Goal: Information Seeking & Learning: Learn about a topic

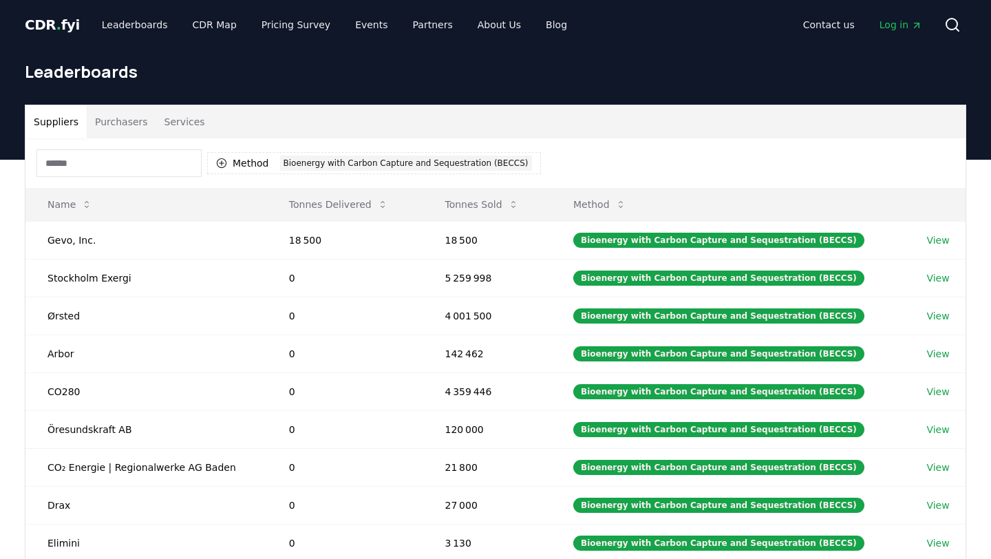
click at [120, 123] on button "Purchasers" at bounding box center [122, 121] width 70 height 33
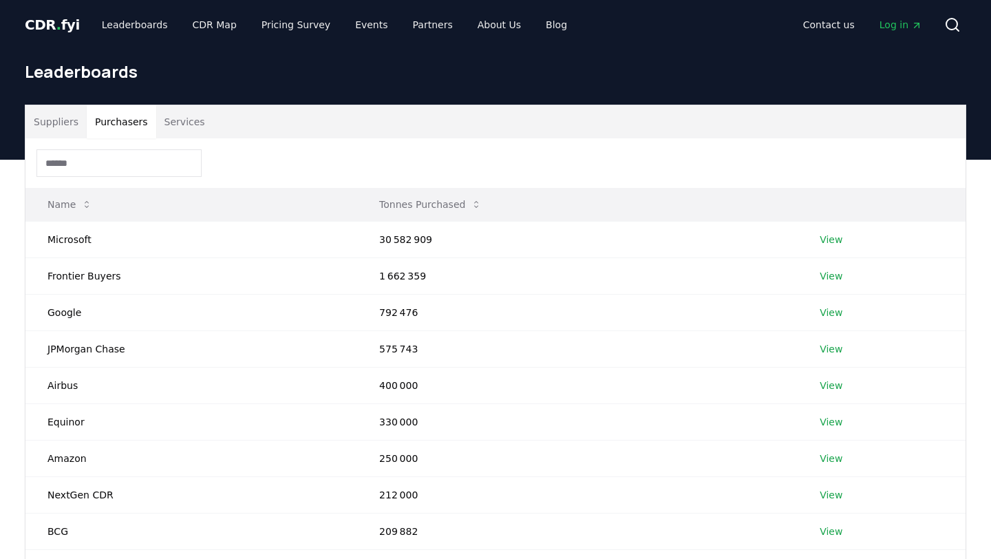
click at [333, 188] on th "Name" at bounding box center [191, 204] width 332 height 33
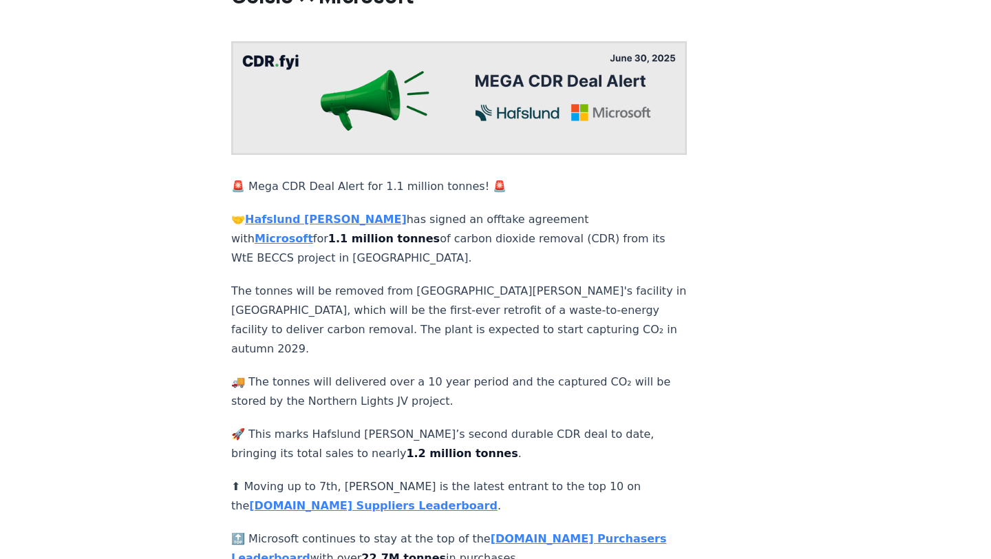
scroll to position [138, 0]
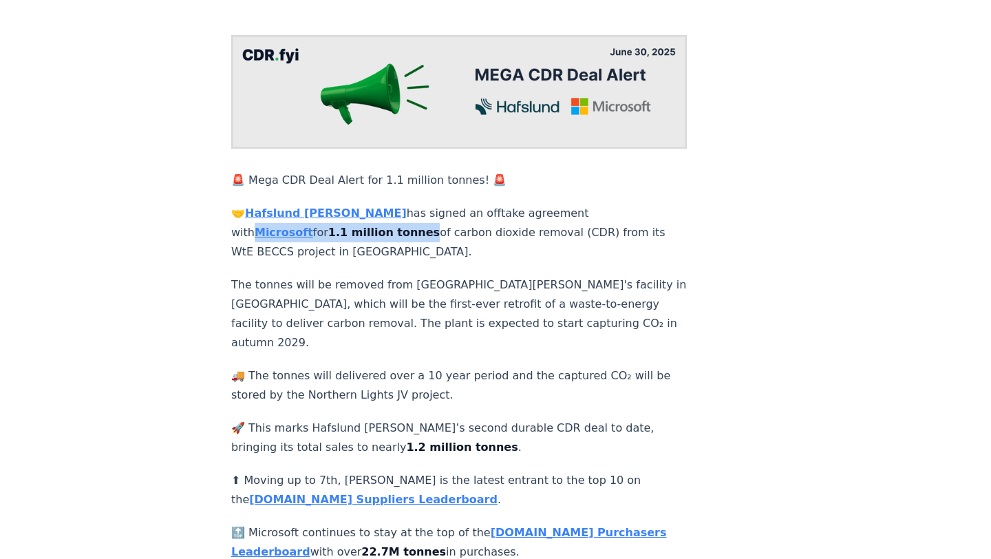
drag, startPoint x: 519, startPoint y: 187, endPoint x: 690, endPoint y: 184, distance: 170.8
click at [690, 184] on article "June 30, 2025 🚨 Mega CDR Deal Alert! 🚨 Hafslund Celsio<>Microsoft 🚨 Mega CDR De…" at bounding box center [495, 360] width 529 height 898
copy p "Microsoft for 1.1 million tonnes"
click at [440, 226] on strong "1.1 million tonnes" at bounding box center [384, 232] width 112 height 13
click at [432, 345] on div "🚨 Mega CDR Deal Alert for 1.1 million tonnes! 🚨 🤝 Hafslund Celsio has signed an…" at bounding box center [459, 422] width 456 height 775
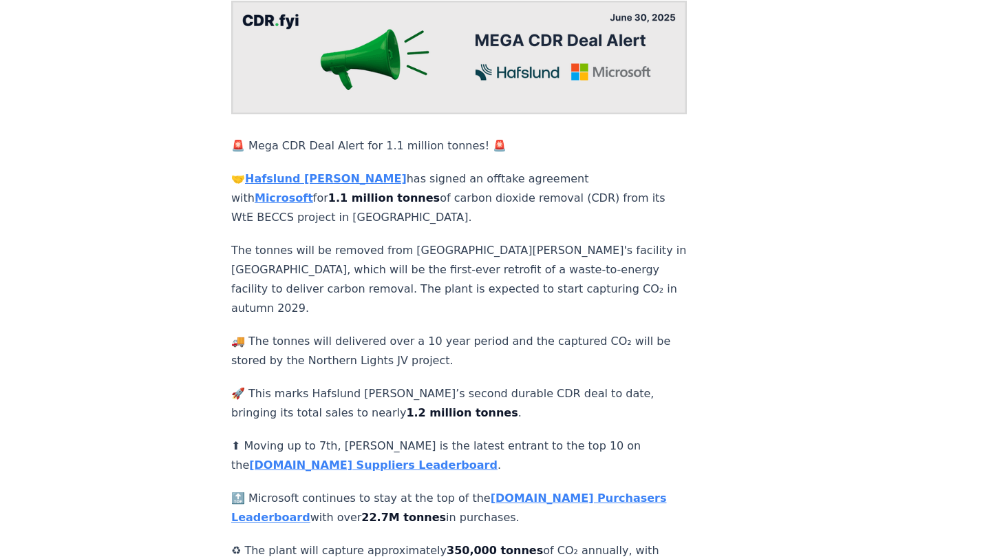
scroll to position [173, 0]
drag, startPoint x: 374, startPoint y: 277, endPoint x: 476, endPoint y: 274, distance: 102.6
click at [476, 331] on p "🚚 The tonnes will delivered over a 10 year period and the captured CO₂ will be …" at bounding box center [459, 350] width 456 height 39
copy p "ver a 10 year period"
click at [476, 331] on p "🚚 The tonnes will delivered over a 10 year period and the captured CO₂ will be …" at bounding box center [459, 350] width 456 height 39
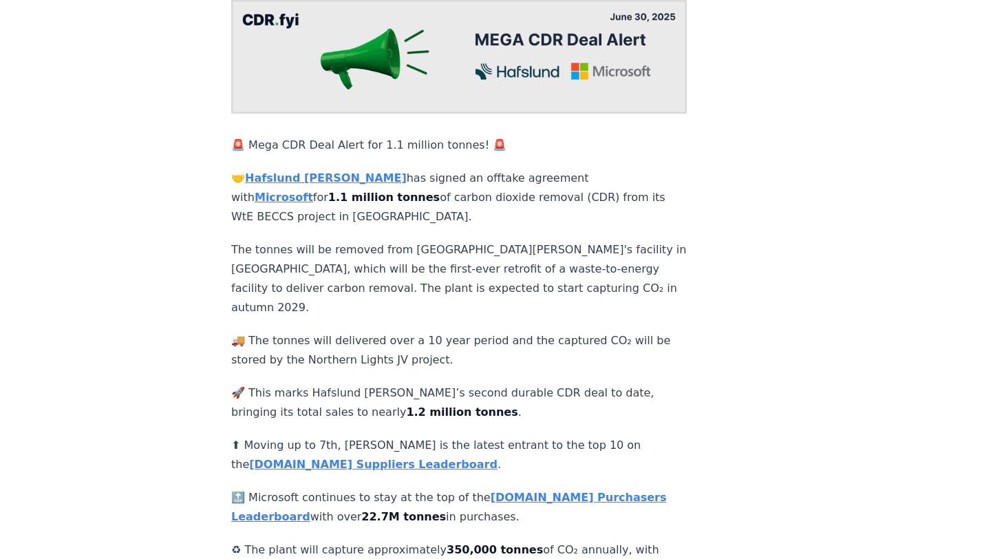
click at [474, 383] on p "🚀 This marks Hafslund Celsio’s second durable CDR deal to date, bringing its to…" at bounding box center [459, 402] width 456 height 39
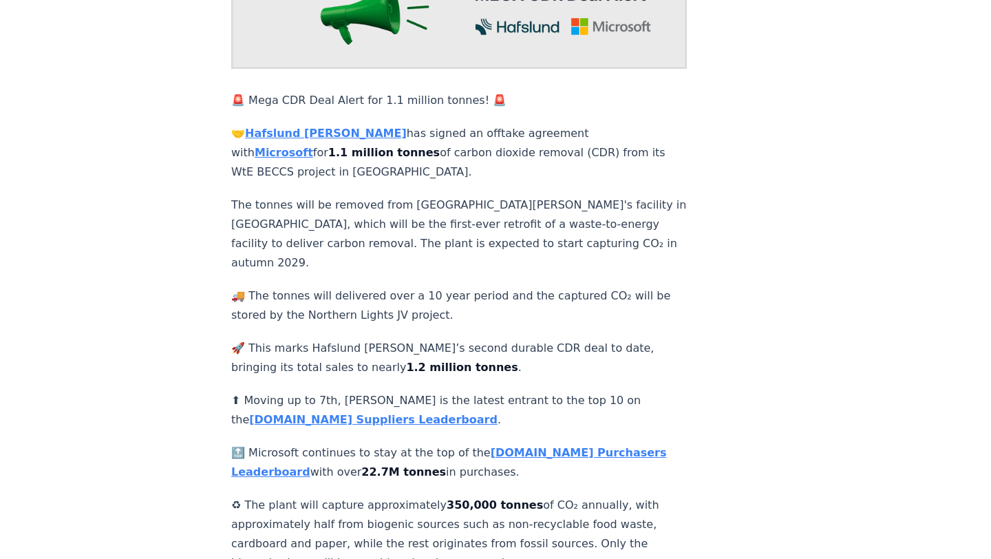
scroll to position [220, 0]
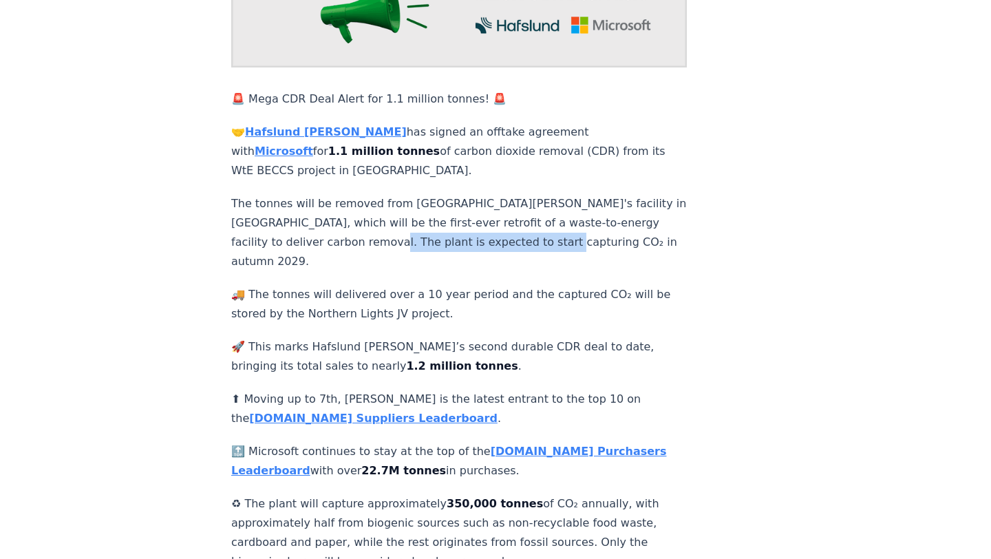
drag, startPoint x: 244, startPoint y: 198, endPoint x: 421, endPoint y: 201, distance: 176.3
click at [421, 201] on p "The tonnes will be removed from Hafslund Celsio's facility in Oslo, which will …" at bounding box center [459, 232] width 456 height 77
copy p "start capturing CO₂ in autumn 2029"
click at [402, 285] on p "🚚 The tonnes will delivered over a 10 year period and the captured CO₂ will be …" at bounding box center [459, 304] width 456 height 39
